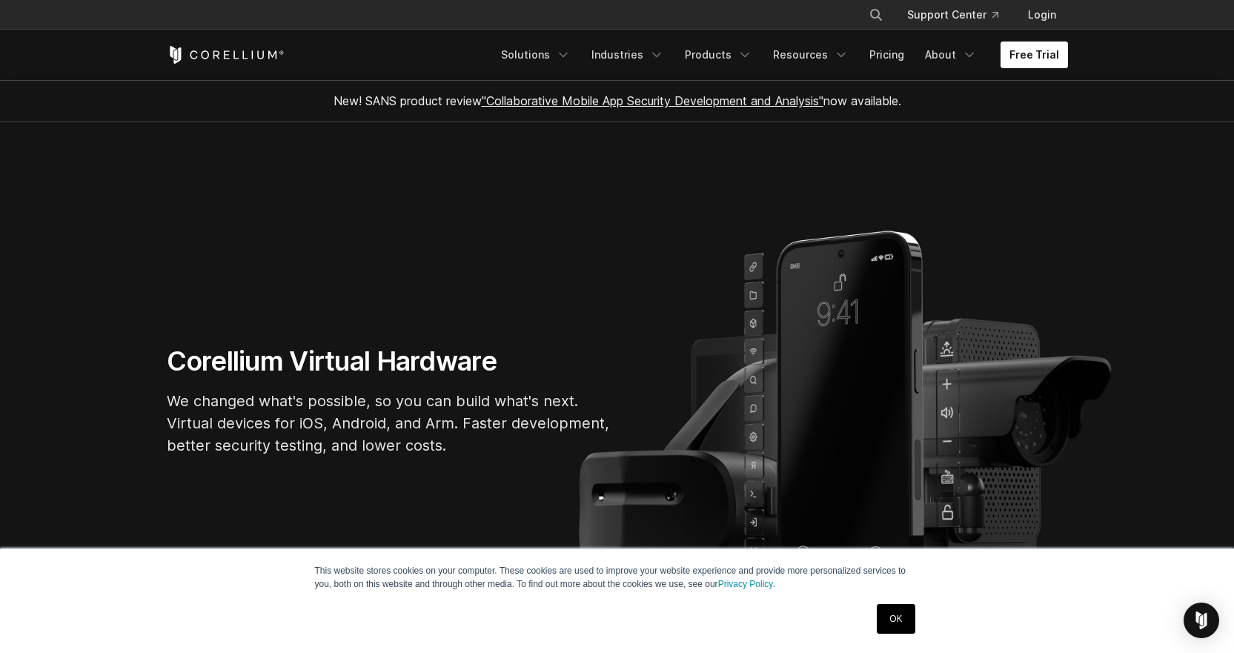
click at [1039, 56] on link "Free Trial" at bounding box center [1034, 55] width 67 height 27
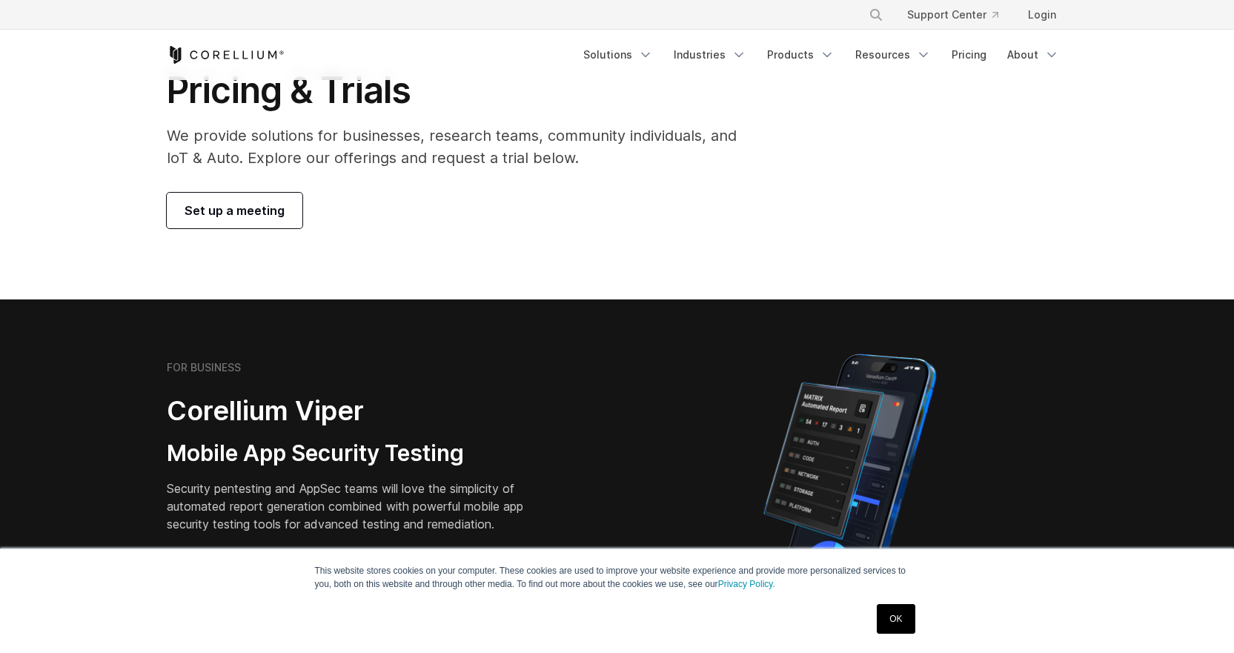
scroll to position [222, 0]
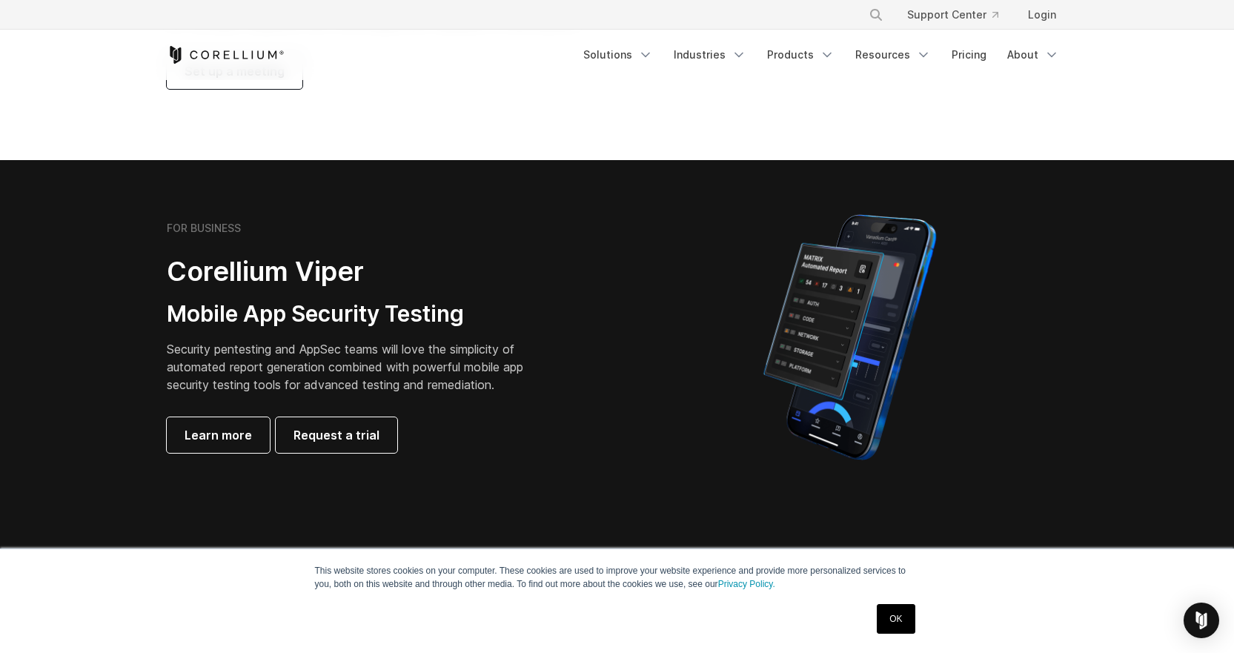
click at [903, 617] on link "OK" at bounding box center [896, 619] width 38 height 30
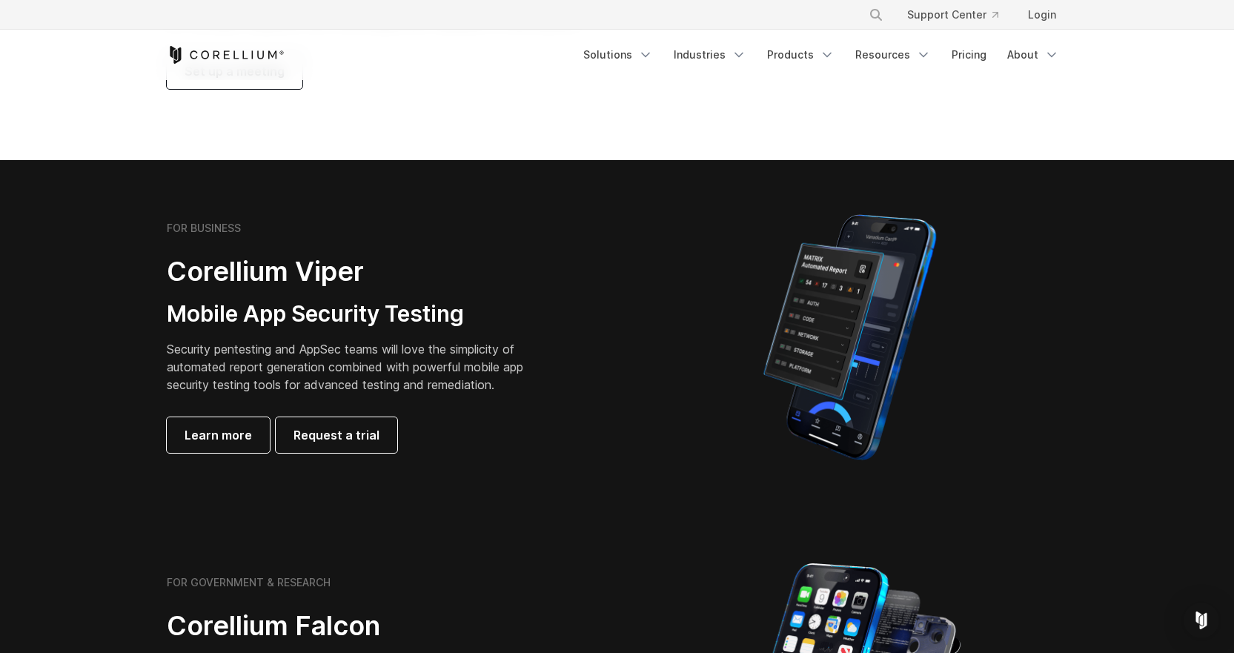
scroll to position [0, 0]
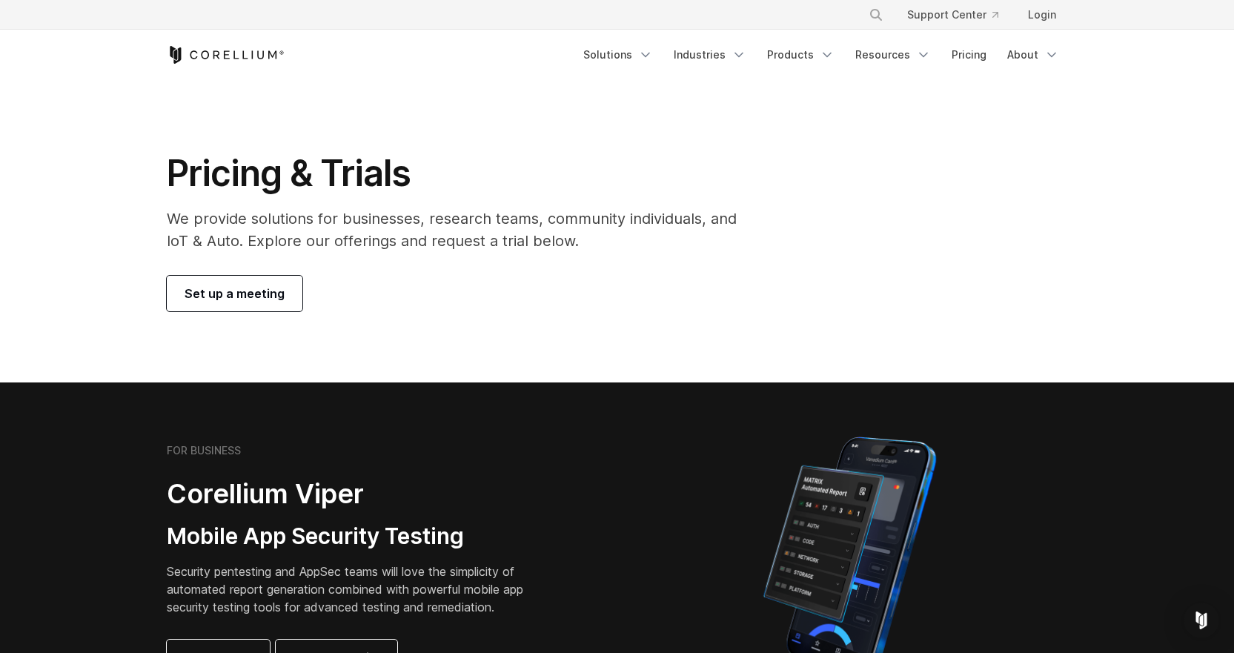
click at [280, 295] on span "Set up a meeting" at bounding box center [235, 294] width 100 height 18
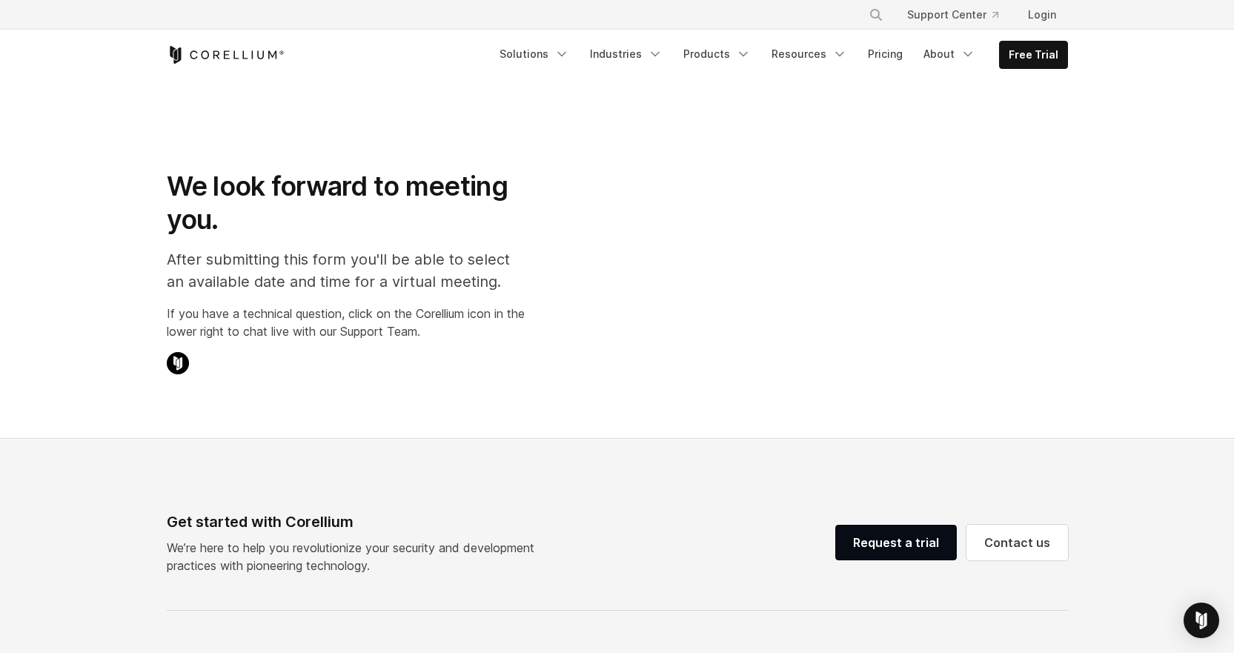
select select "**"
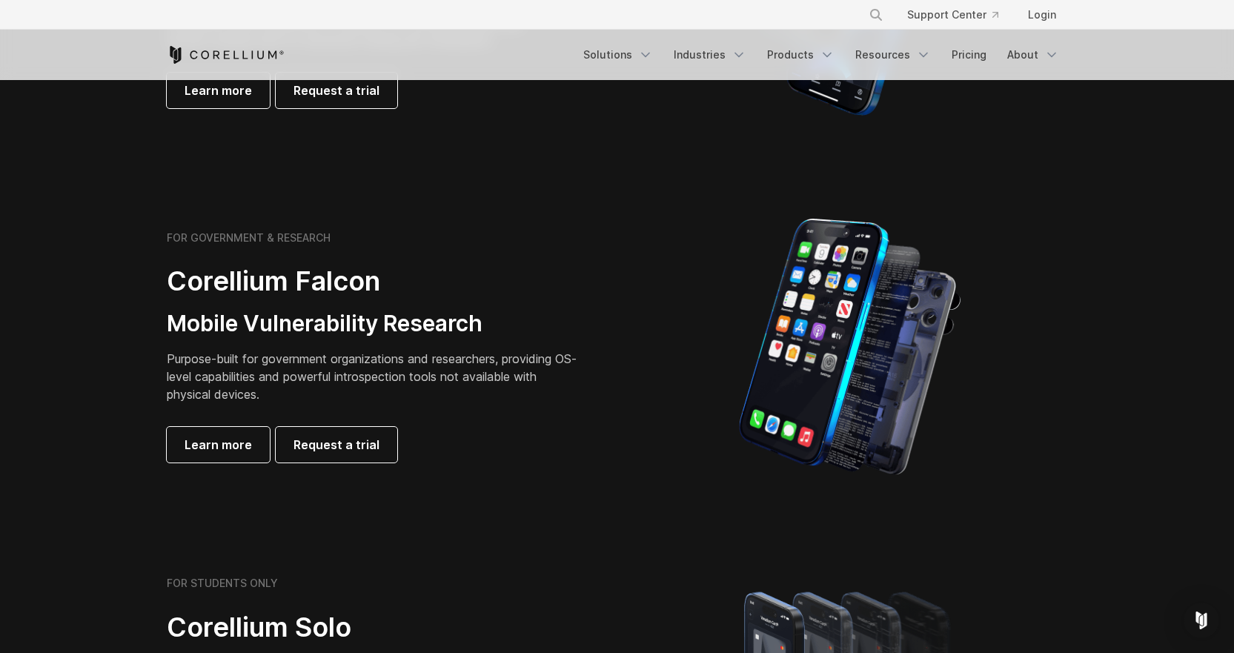
scroll to position [593, 0]
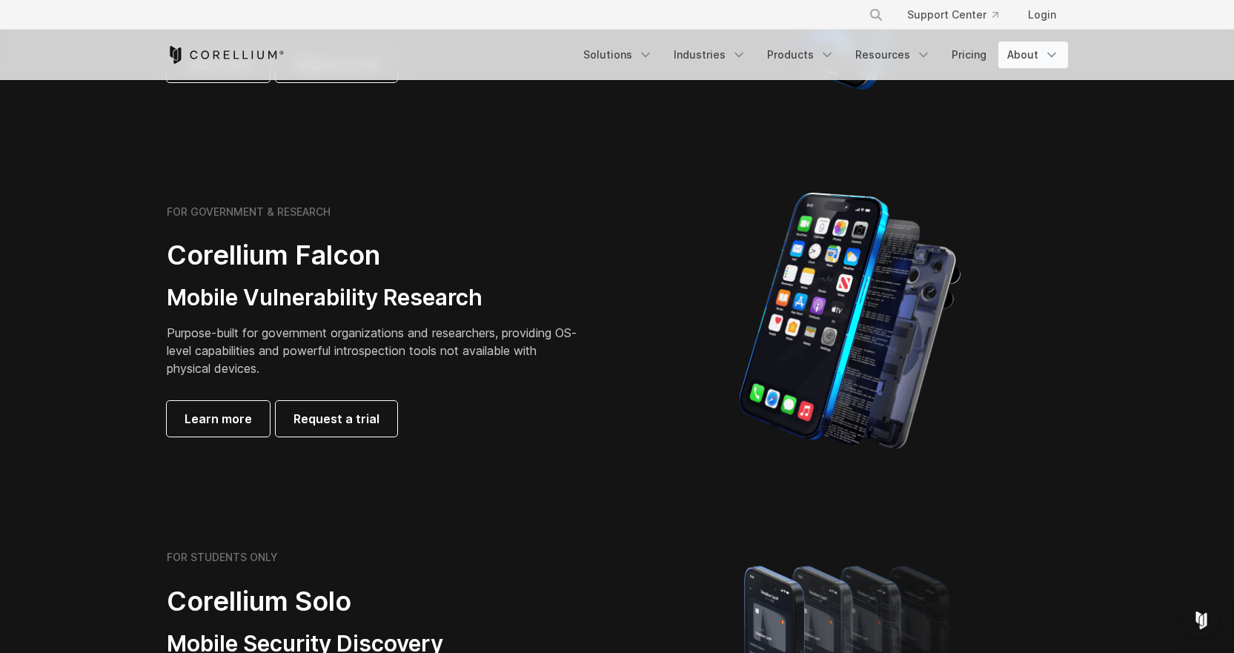
click at [1034, 48] on link "About" at bounding box center [1034, 55] width 70 height 27
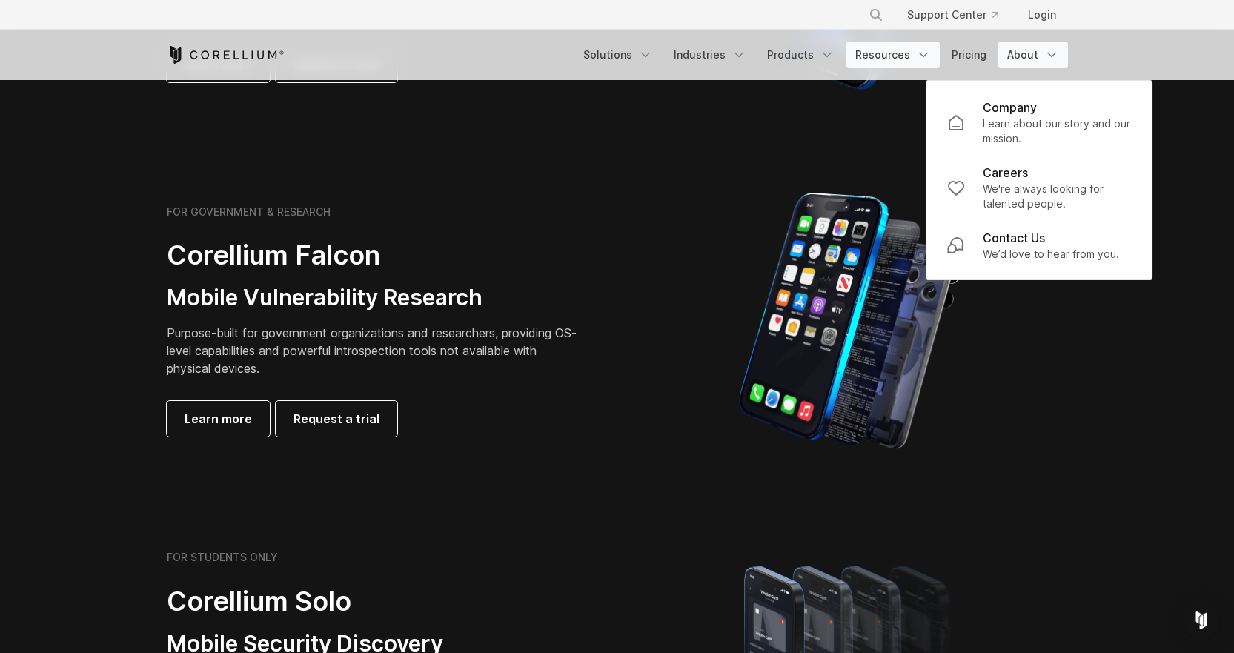
click at [900, 50] on link "Resources" at bounding box center [893, 55] width 93 height 27
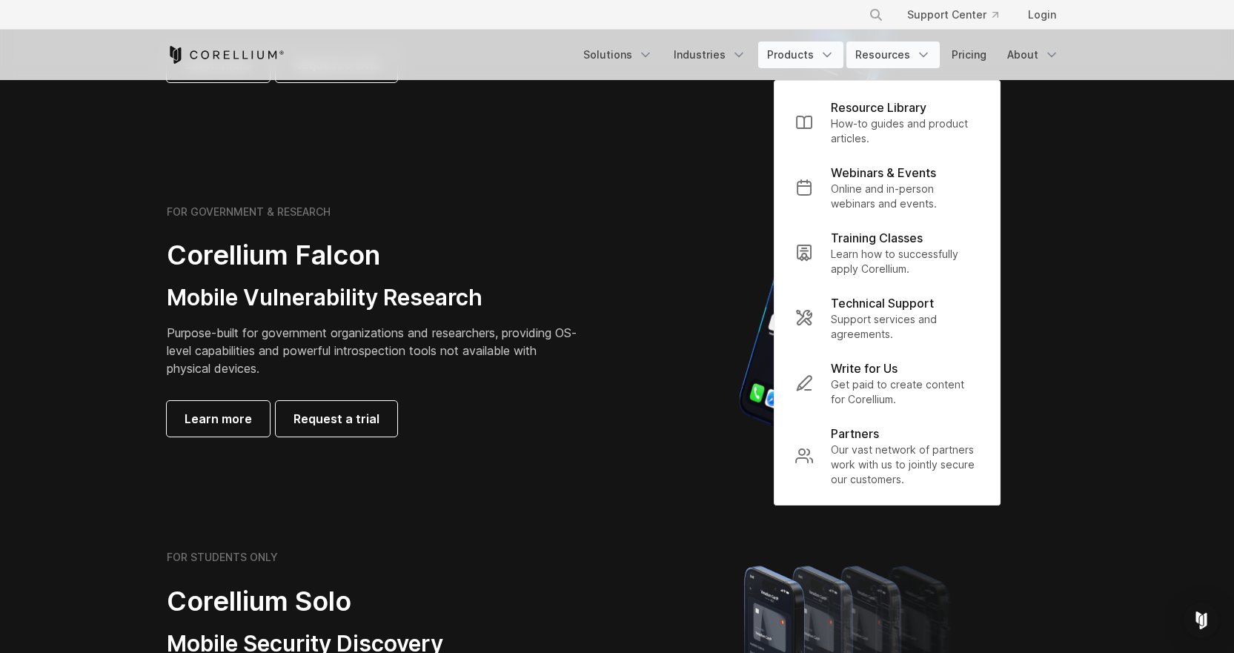
click at [798, 49] on link "Products" at bounding box center [800, 55] width 85 height 27
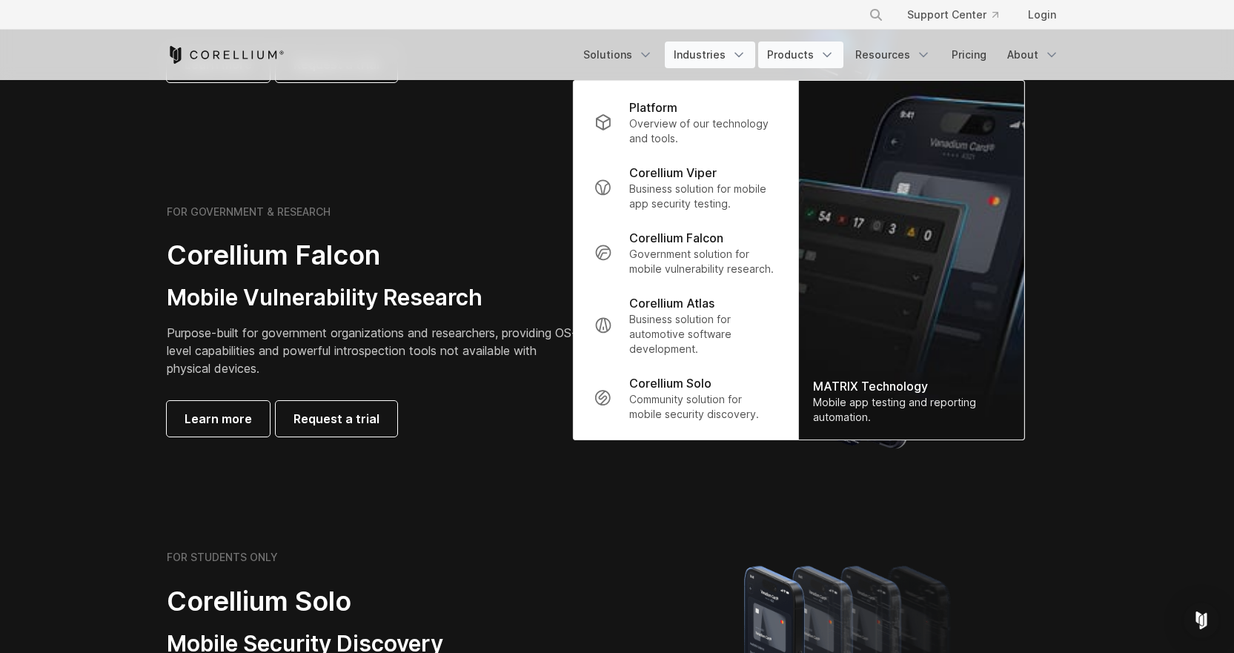
click at [737, 45] on link "Industries" at bounding box center [710, 55] width 90 height 27
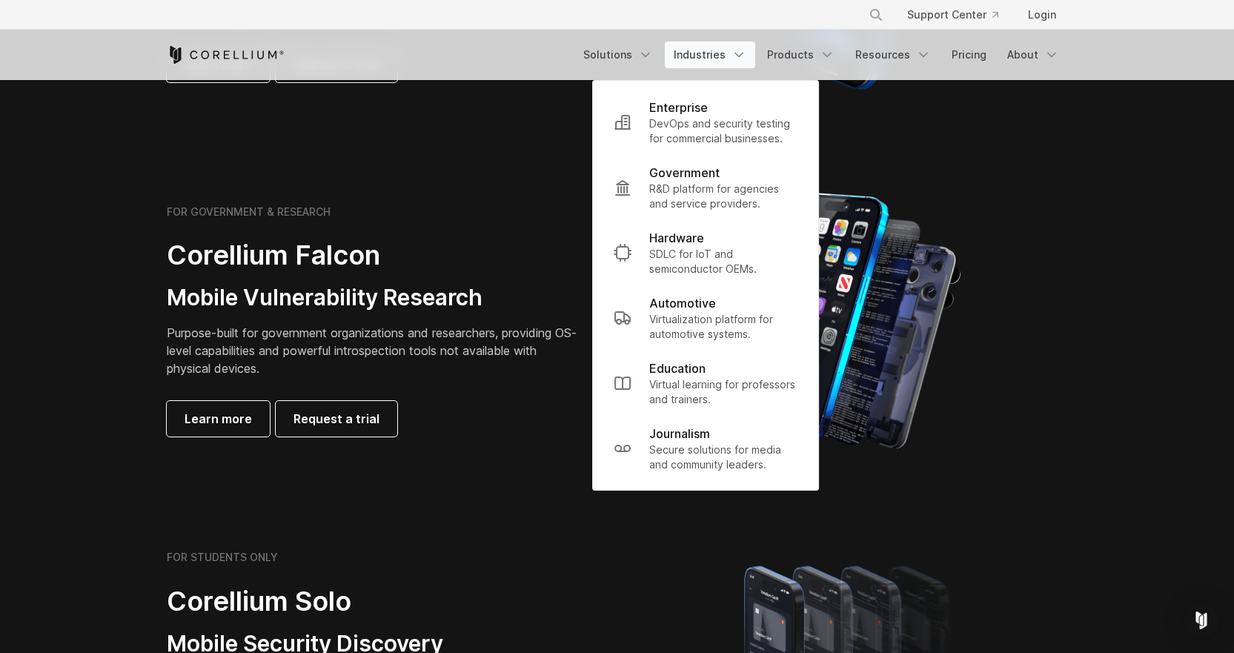
drag, startPoint x: 618, startPoint y: 51, endPoint x: 626, endPoint y: 101, distance: 50.2
click at [618, 52] on link "Solutions" at bounding box center [618, 55] width 87 height 27
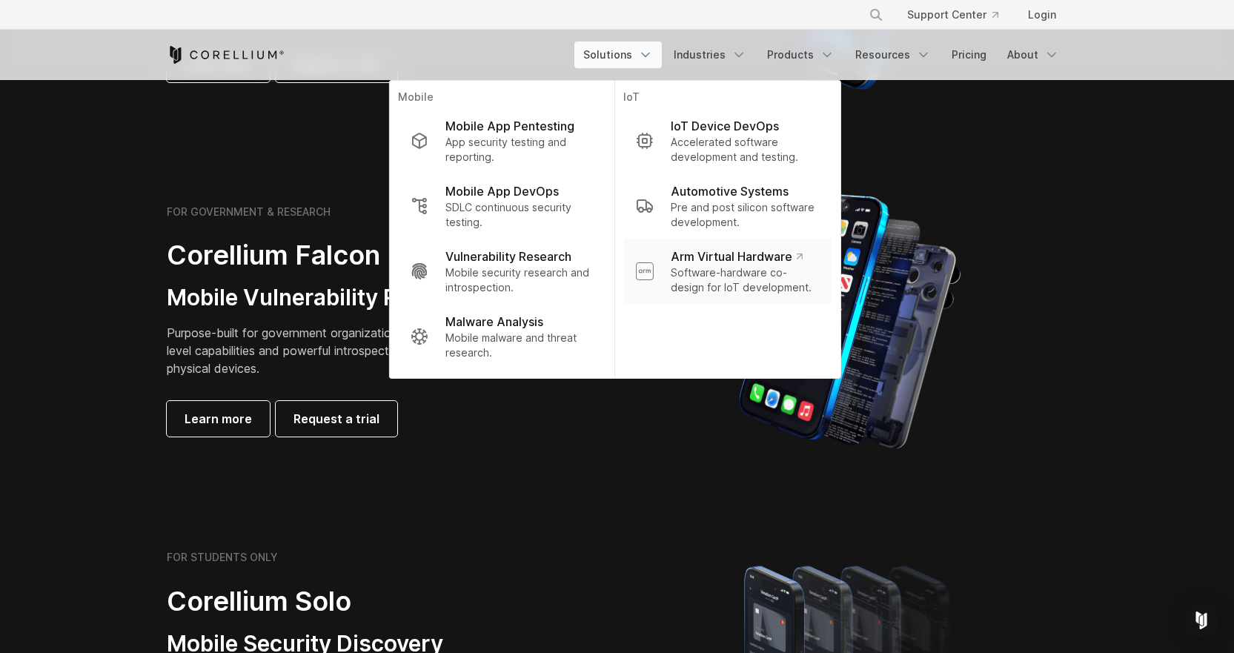
click at [710, 273] on p "Software-hardware co-design for IoT development." at bounding box center [745, 280] width 148 height 30
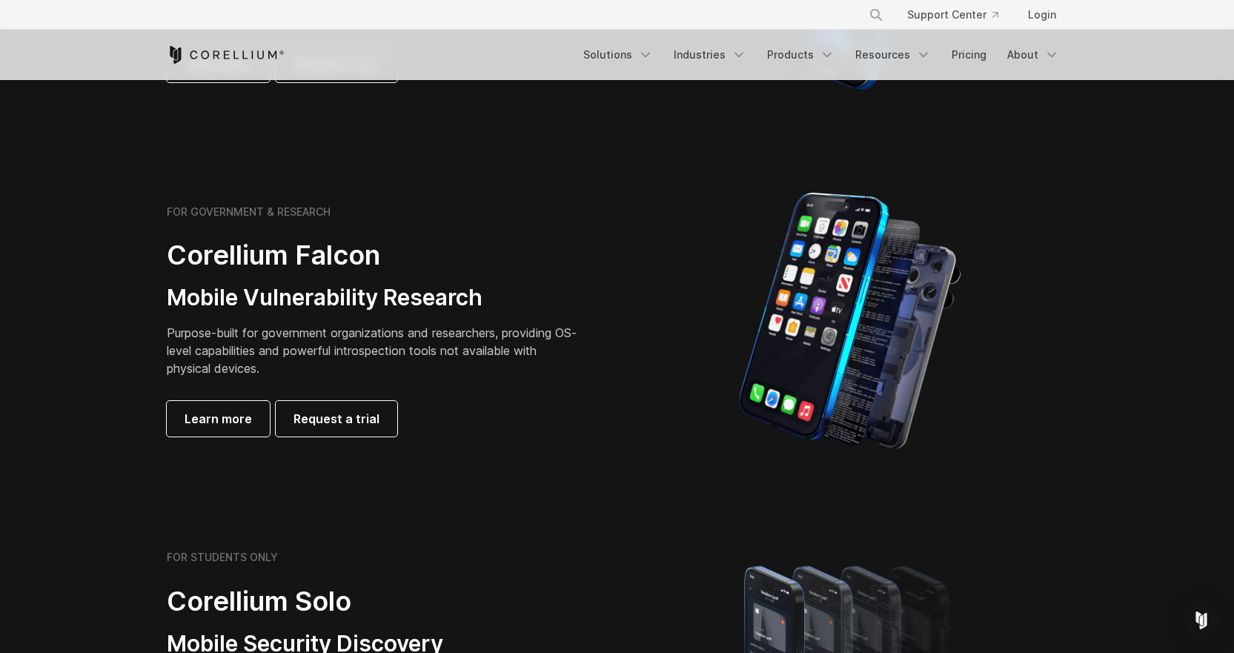
drag, startPoint x: 606, startPoint y: 254, endPoint x: 604, endPoint y: 275, distance: 21.0
